Goal: Information Seeking & Learning: Learn about a topic

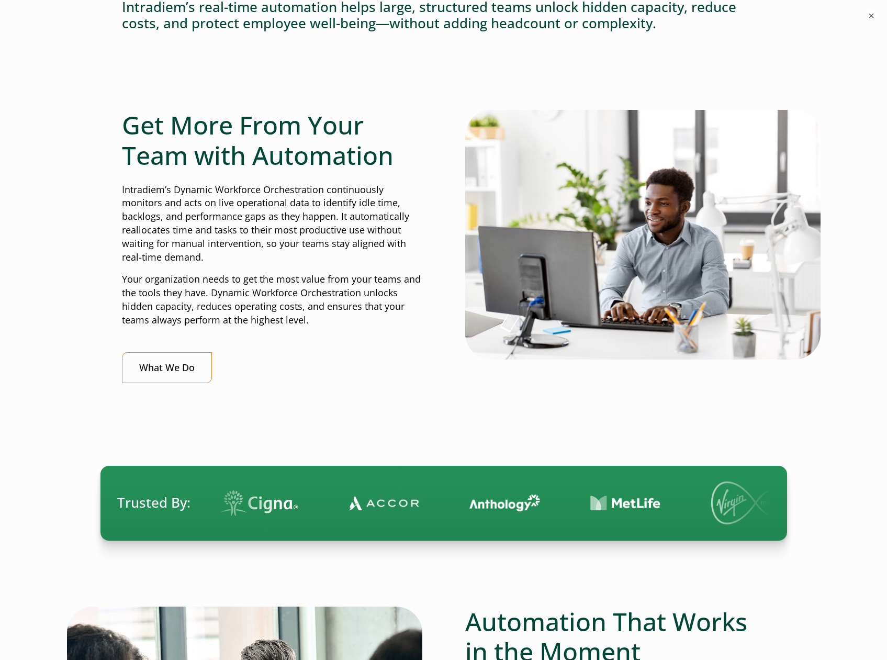
scroll to position [314, 0]
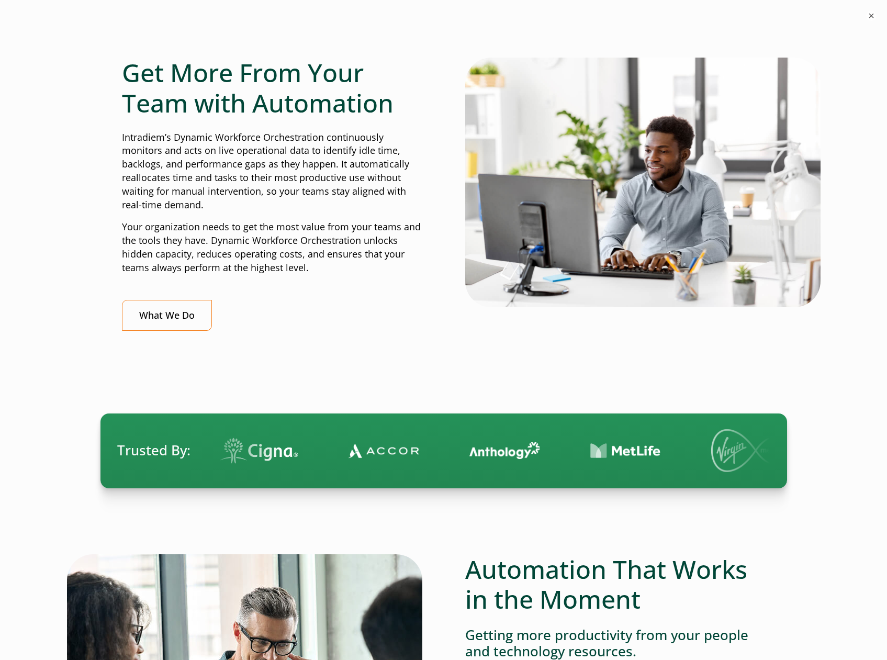
drag, startPoint x: 122, startPoint y: 140, endPoint x: 211, endPoint y: 199, distance: 107.6
click at [211, 199] on p "Intradiem’s Dynamic Workforce Orchestration continuously monitors and acts on l…" at bounding box center [272, 171] width 300 height 81
copy p "Intradiem’s Dynamic Workforce Orchestration continuously monitors and acts on l…"
click at [349, 312] on div "What We Do" at bounding box center [272, 315] width 300 height 31
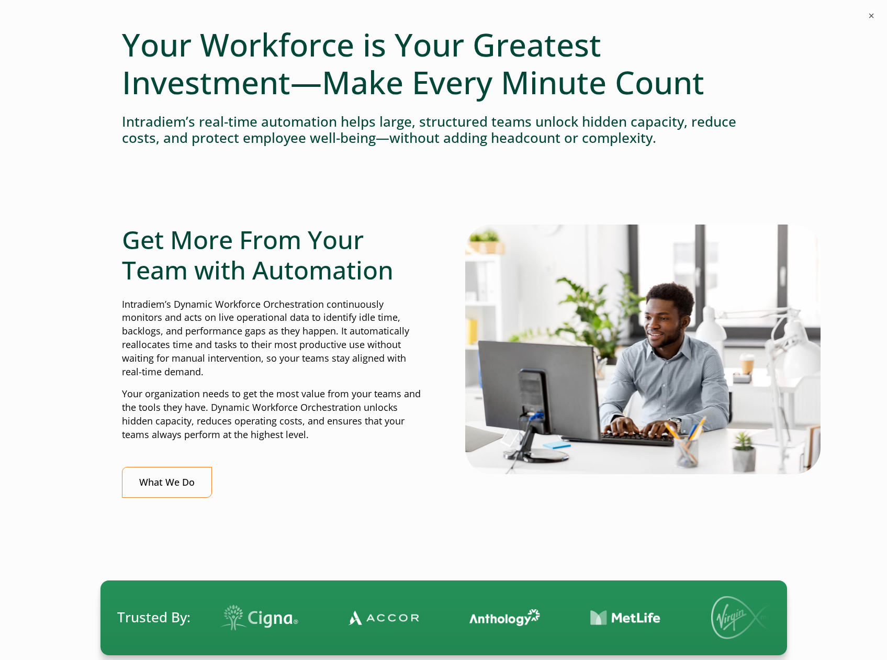
scroll to position [0, 0]
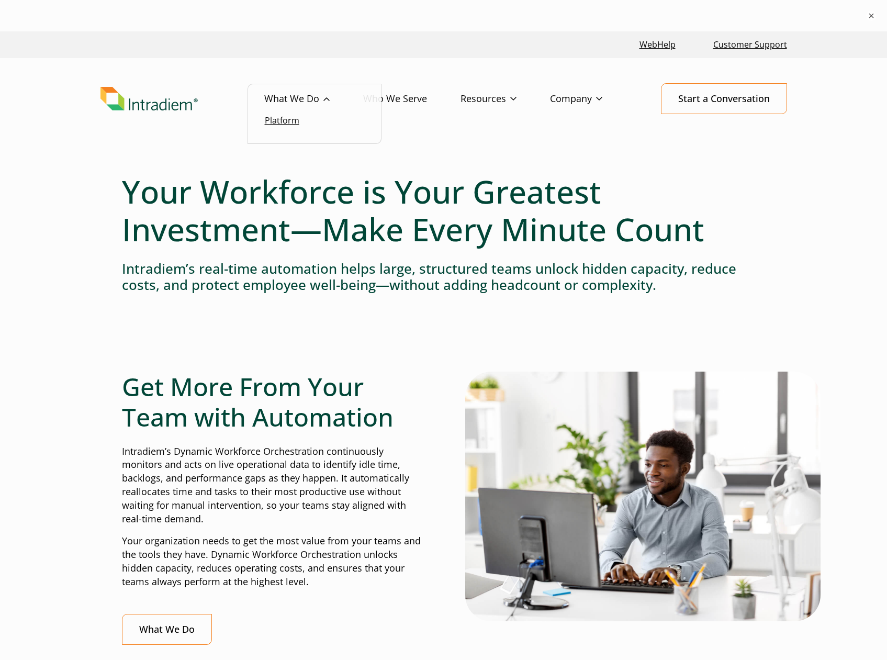
click at [284, 122] on link "Platform" at bounding box center [282, 121] width 35 height 12
